Goal: Navigation & Orientation: Go to known website

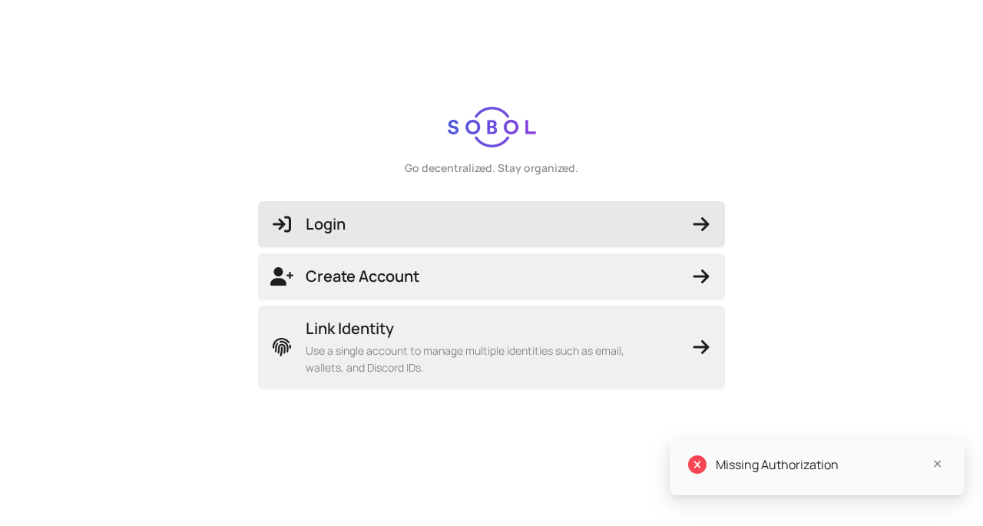
click at [463, 224] on span "Login" at bounding box center [491, 223] width 442 height 21
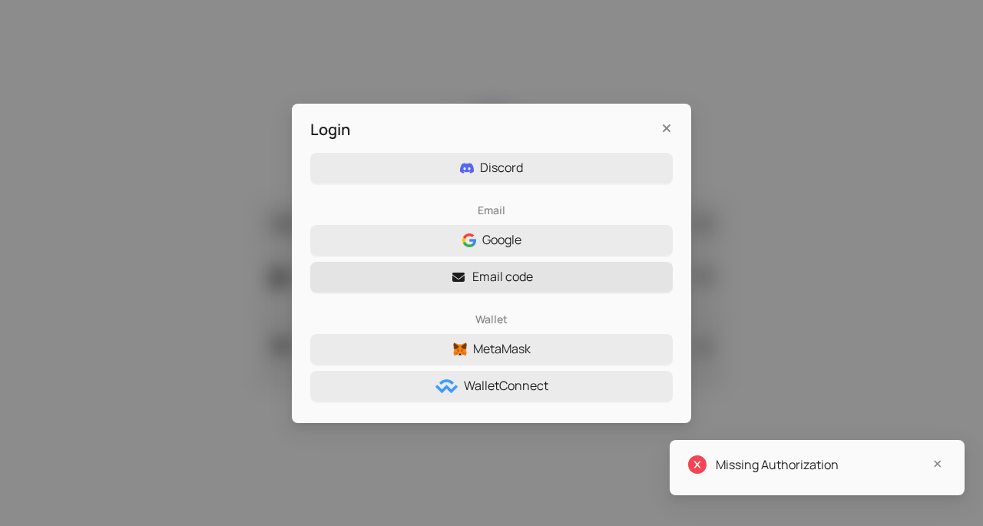
click at [583, 276] on button "Email code" at bounding box center [491, 277] width 362 height 31
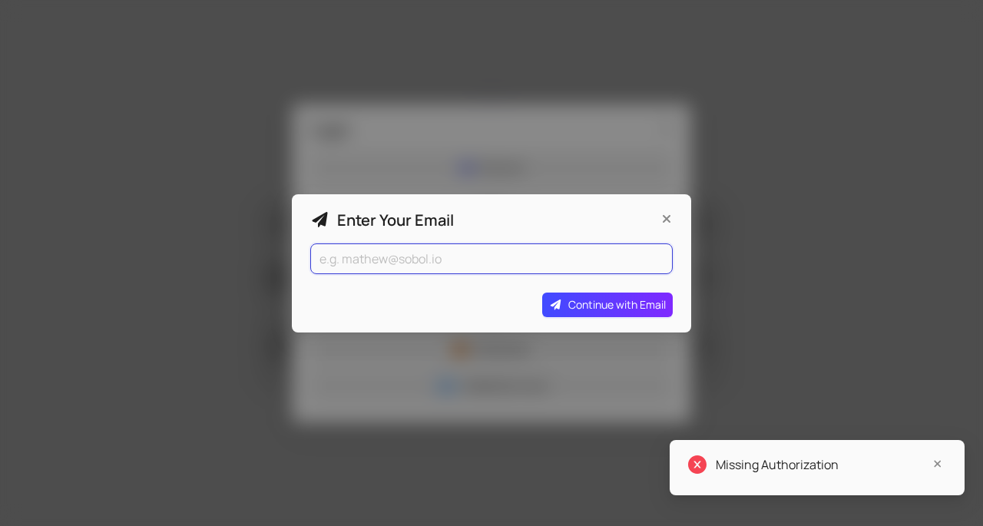
click at [582, 269] on input "email" at bounding box center [491, 258] width 362 height 31
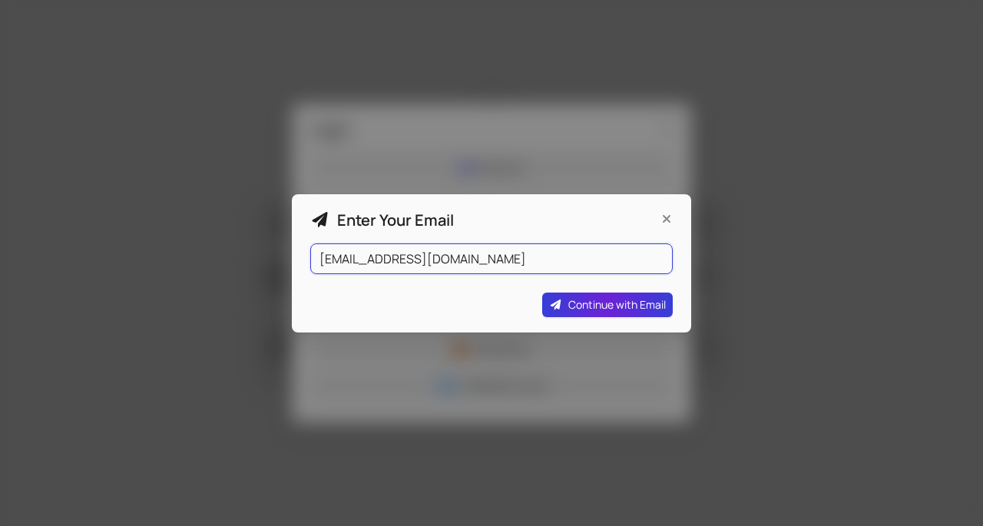
type input "[EMAIL_ADDRESS][DOMAIN_NAME]"
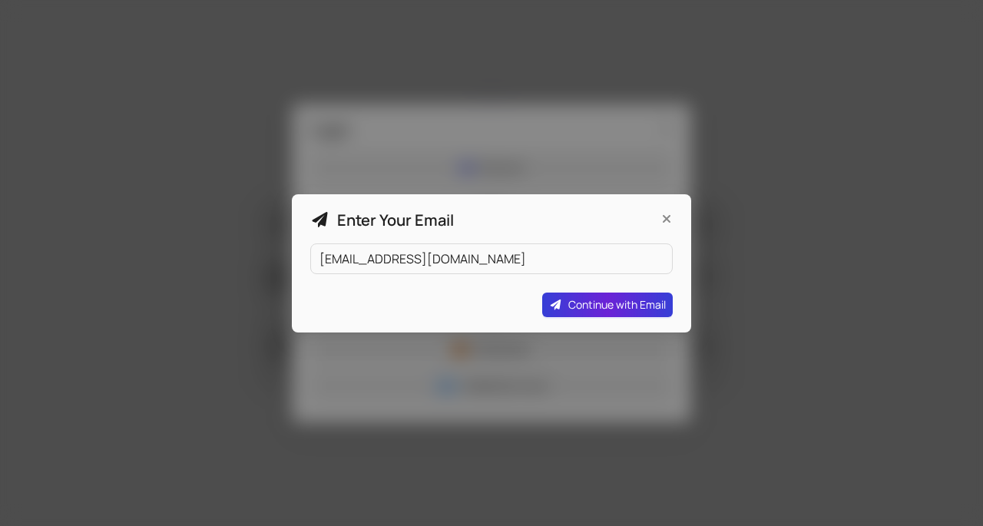
click at [646, 302] on span "Continue with Email" at bounding box center [616, 304] width 97 height 17
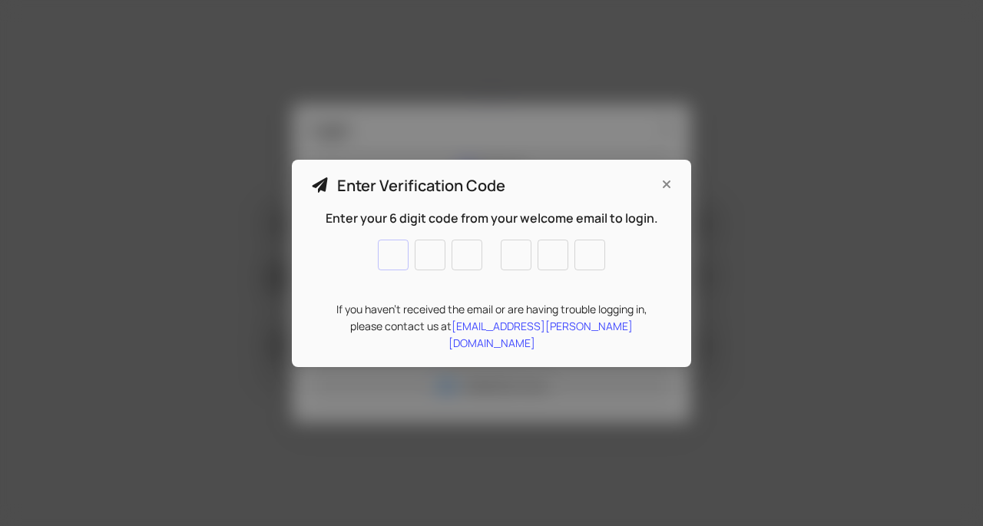
paste input "036951"
type input "0"
type input "3"
type input "6"
type input "9"
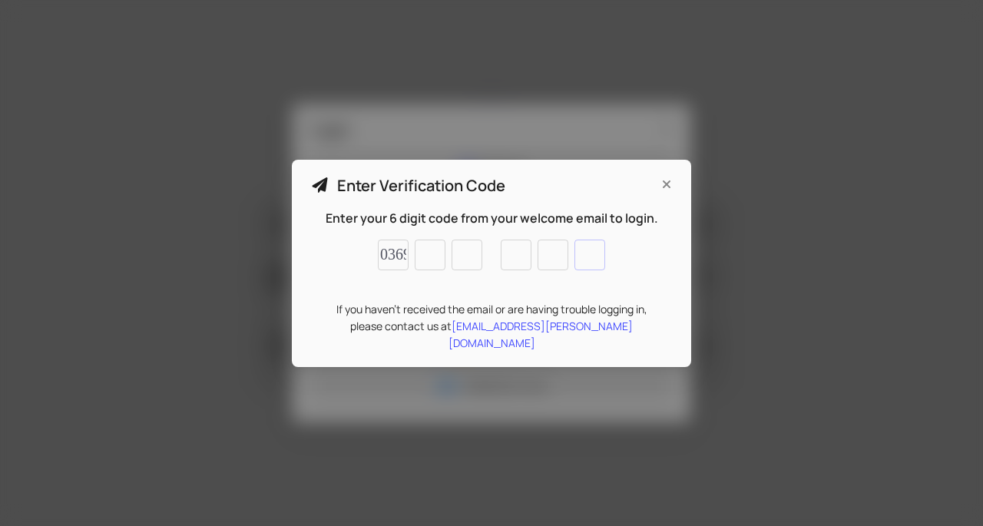
type input "5"
type input "1"
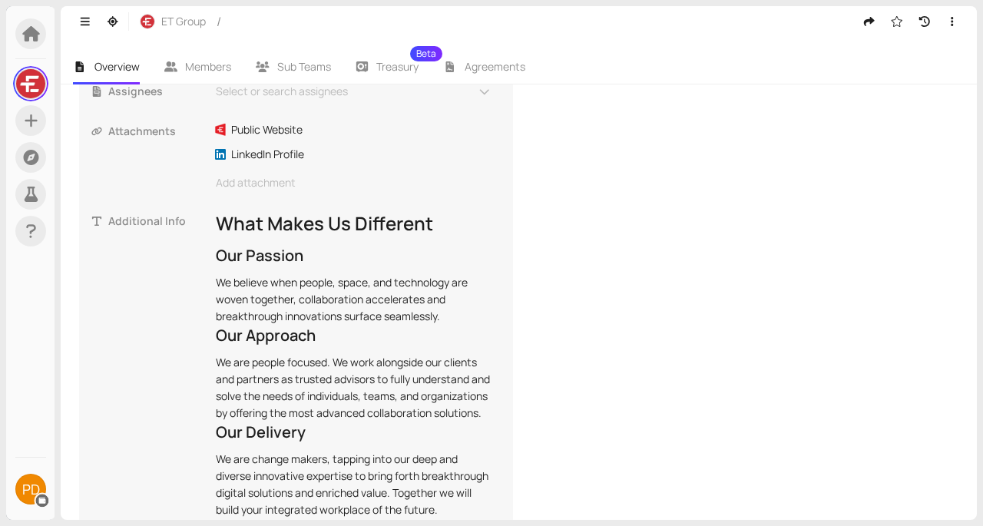
scroll to position [307, 0]
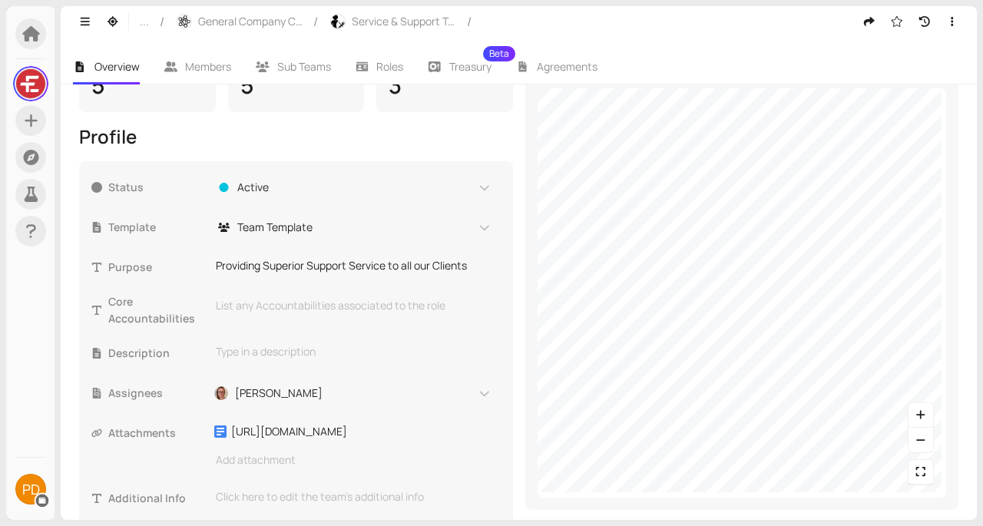
scroll to position [375, 0]
